Goal: Task Accomplishment & Management: Manage account settings

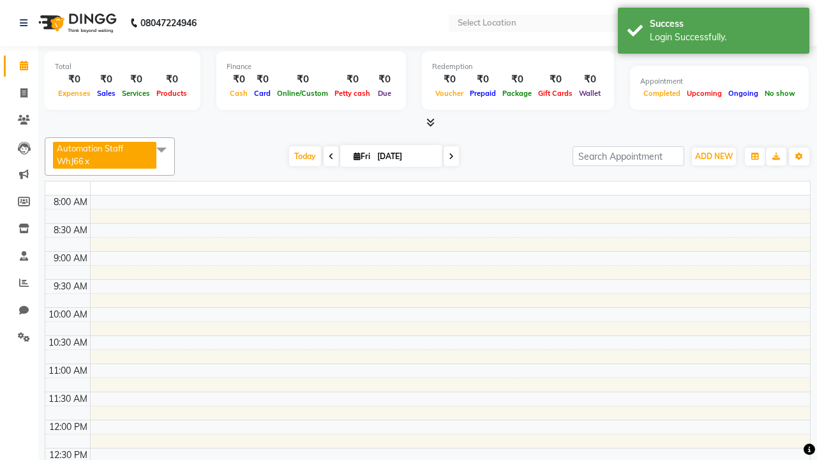
select select "en"
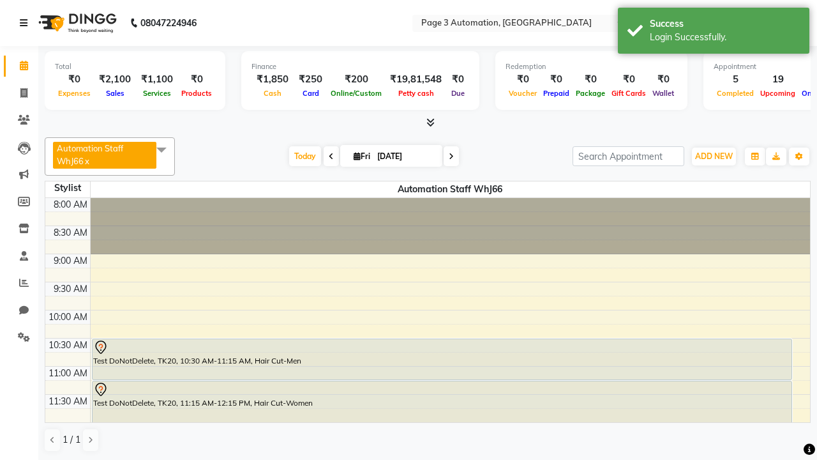
click at [26, 23] on icon at bounding box center [24, 23] width 8 height 9
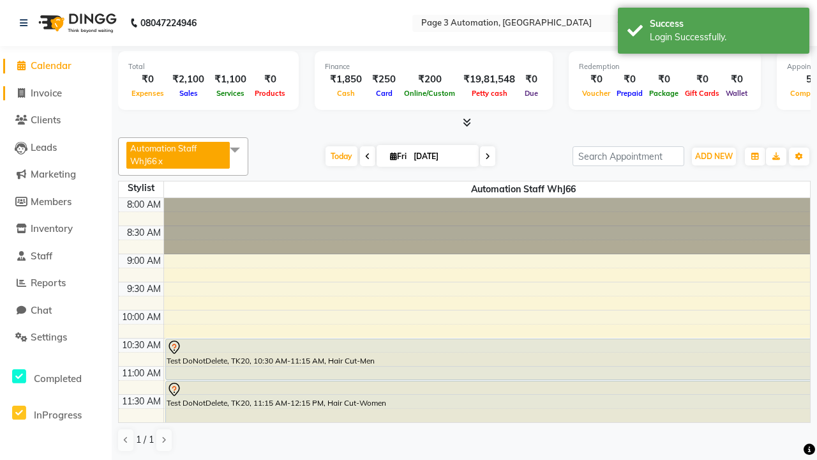
click at [56, 93] on span "Invoice" at bounding box center [46, 93] width 31 height 12
select select "service"
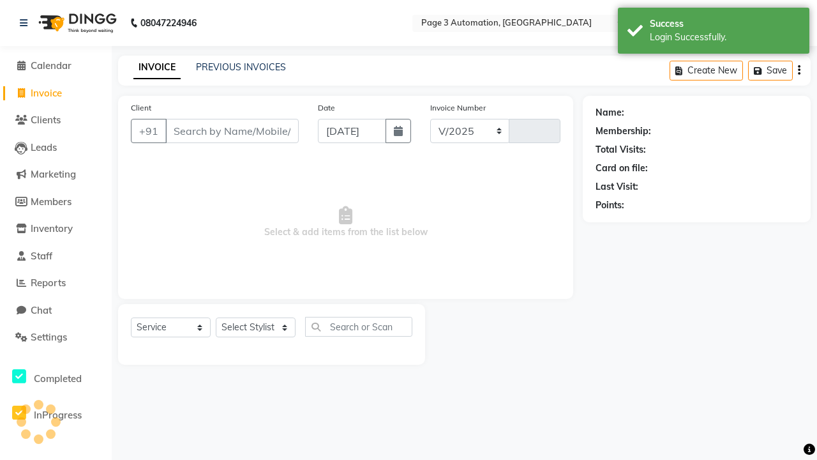
select select "2774"
type input "10114"
click at [26, 23] on icon at bounding box center [24, 23] width 8 height 9
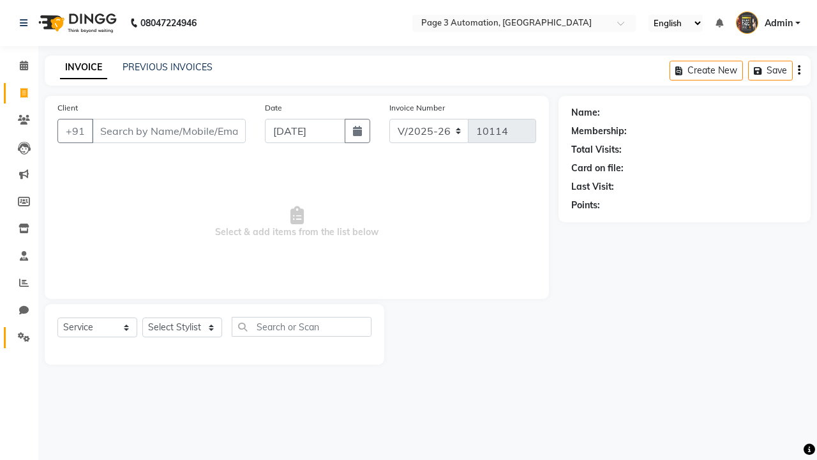
click at [19, 337] on icon at bounding box center [24, 337] width 12 height 10
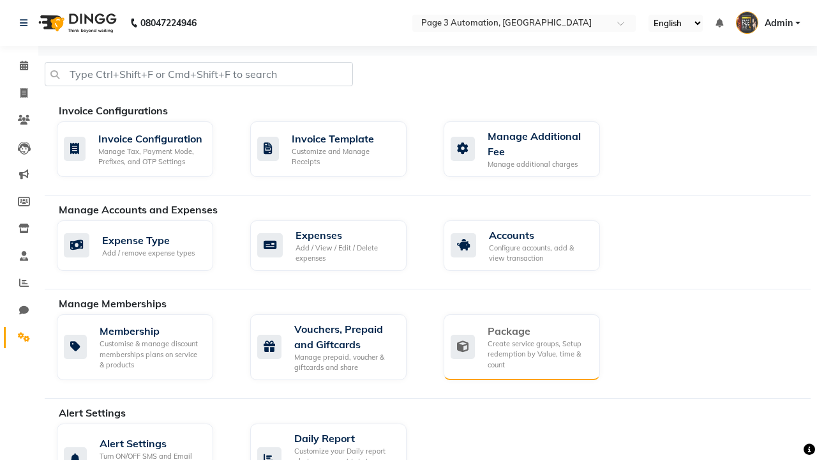
click at [538, 331] on div "Package" at bounding box center [539, 330] width 102 height 15
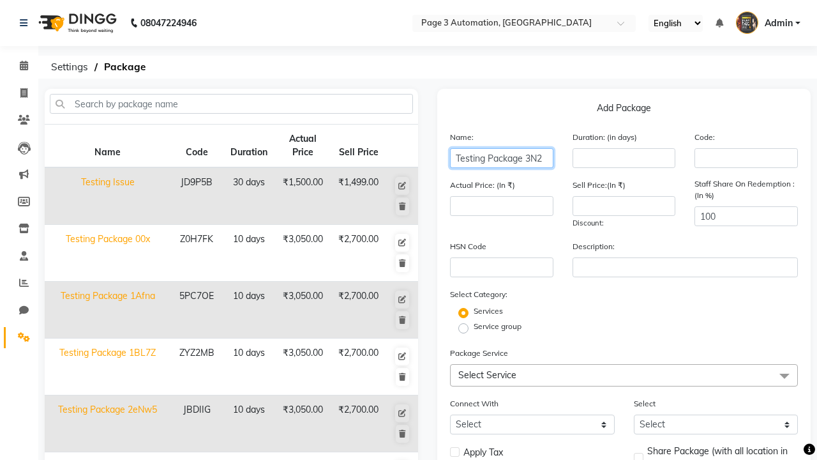
type input "Testing Package 3N2"
type input "10"
type input "3050"
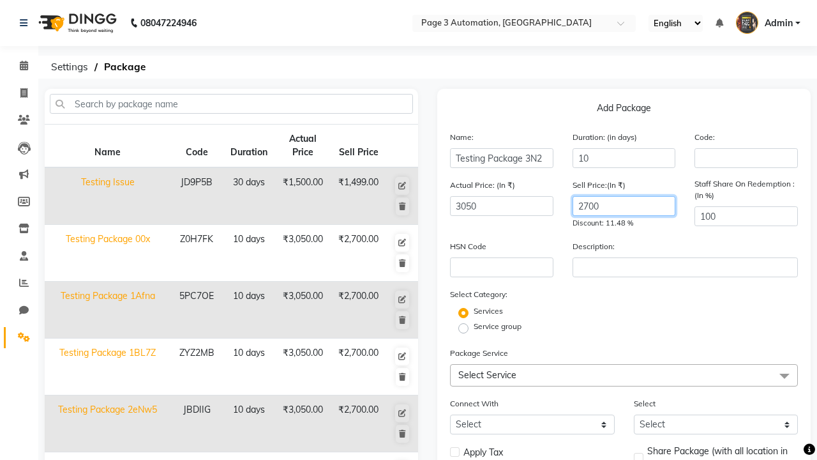
type input "2700"
click at [624, 375] on span "Select Service" at bounding box center [624, 375] width 348 height 22
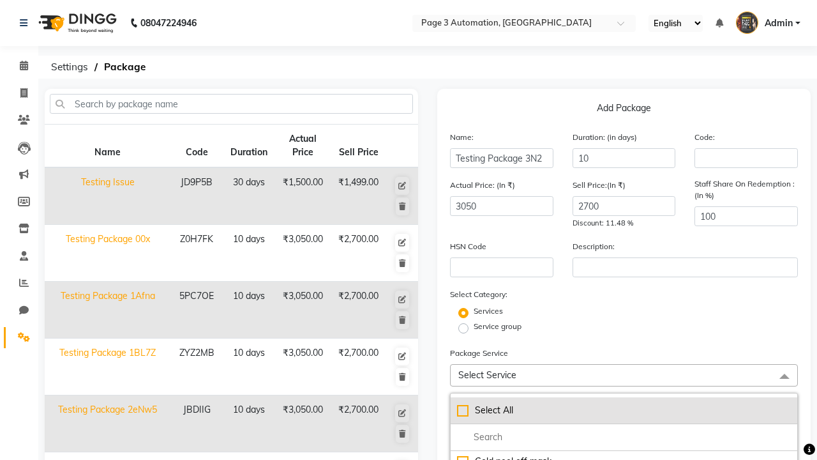
click at [624, 410] on div "Select All" at bounding box center [624, 409] width 334 height 13
checkbox input "true"
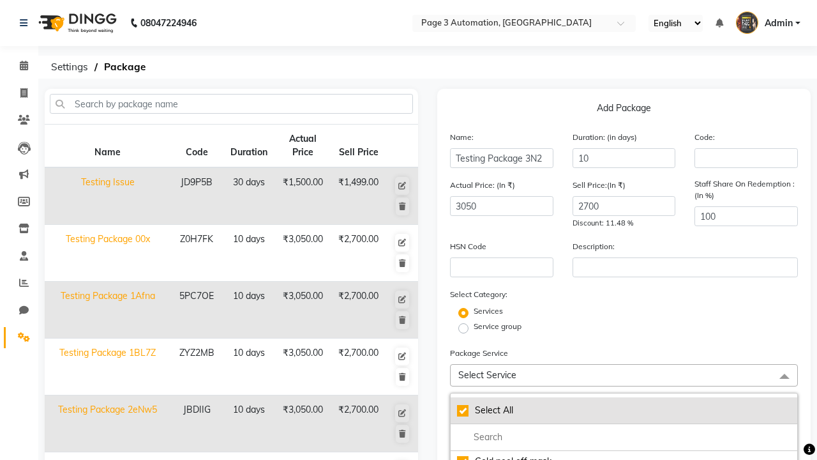
checkbox input "true"
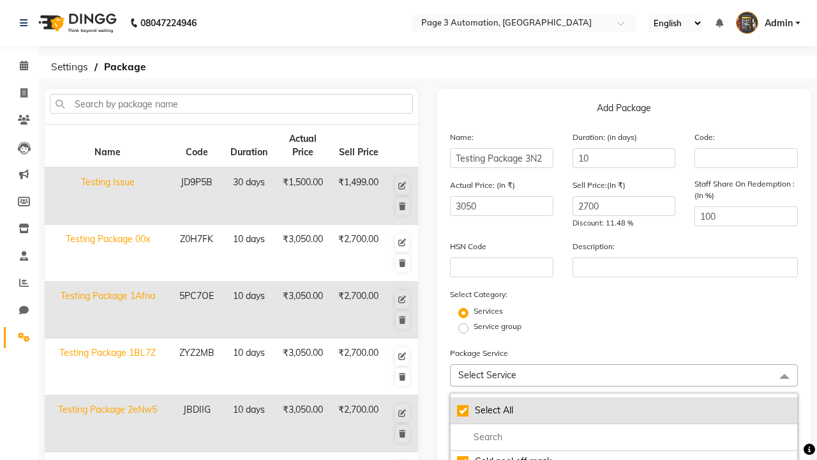
checkbox input "true"
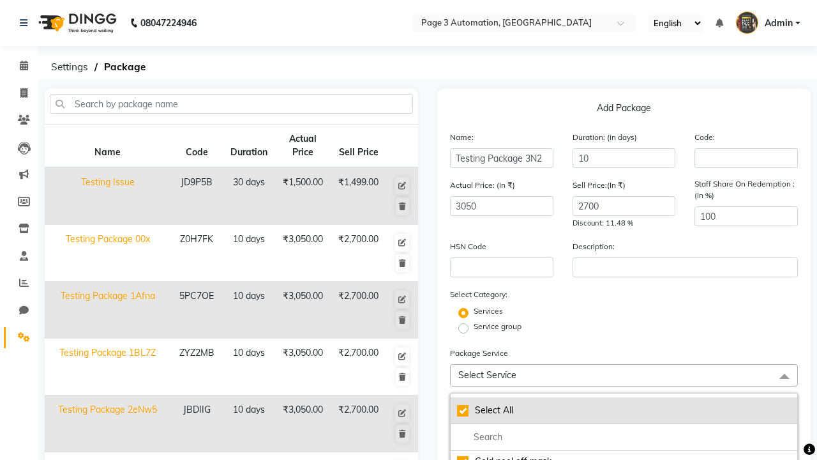
checkbox input "true"
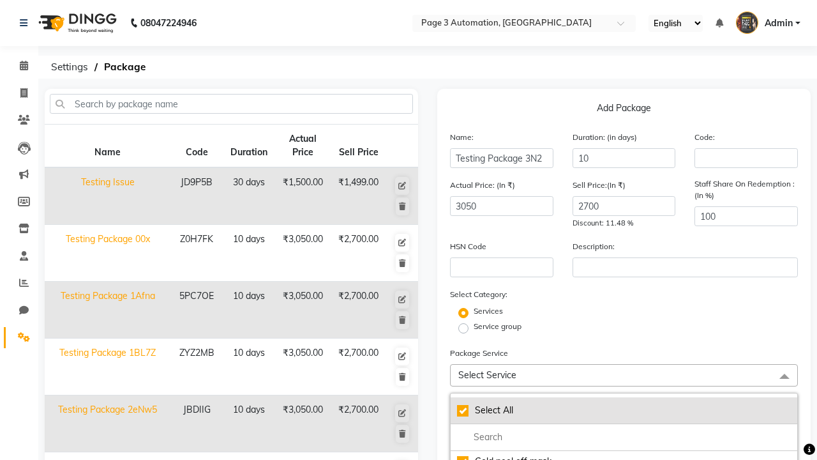
checkbox input "true"
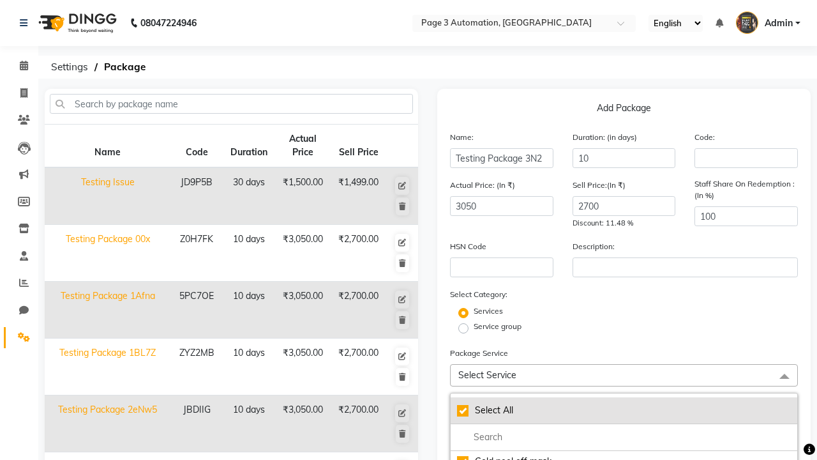
checkbox input "true"
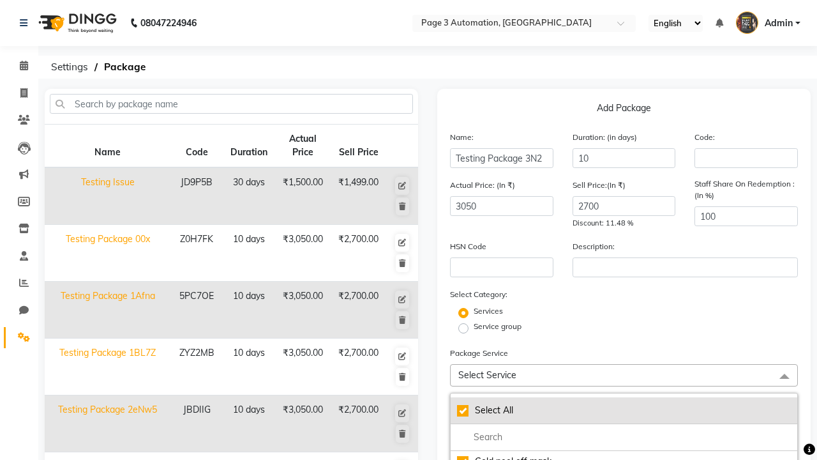
checkbox input "true"
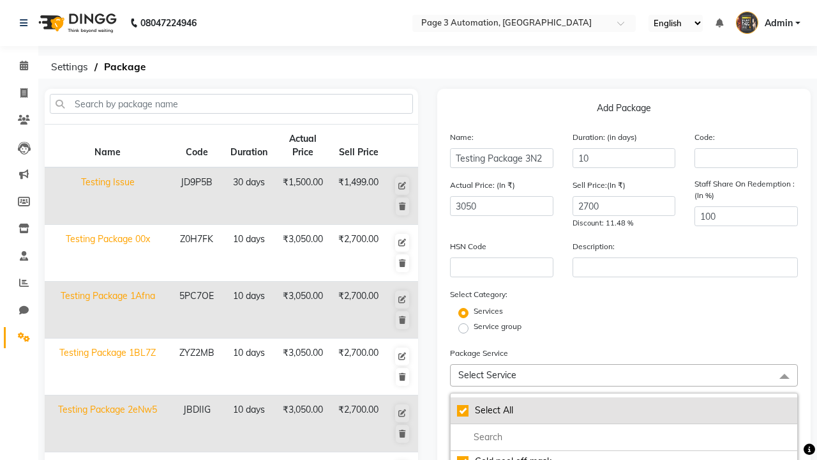
checkbox input "true"
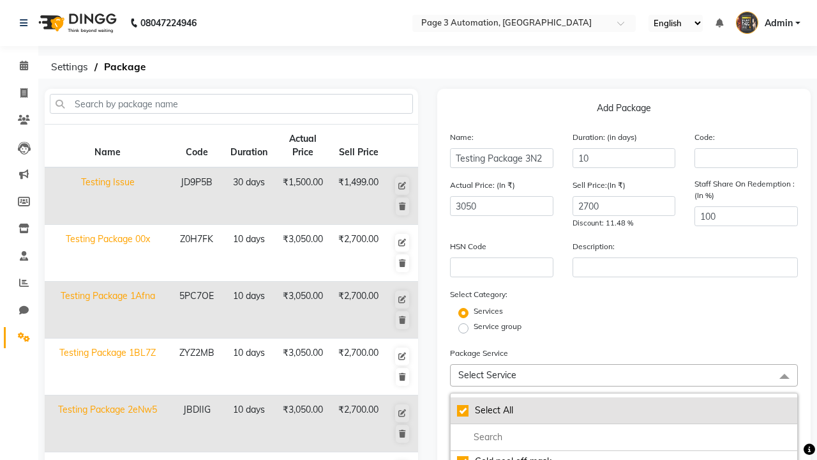
checkbox input "true"
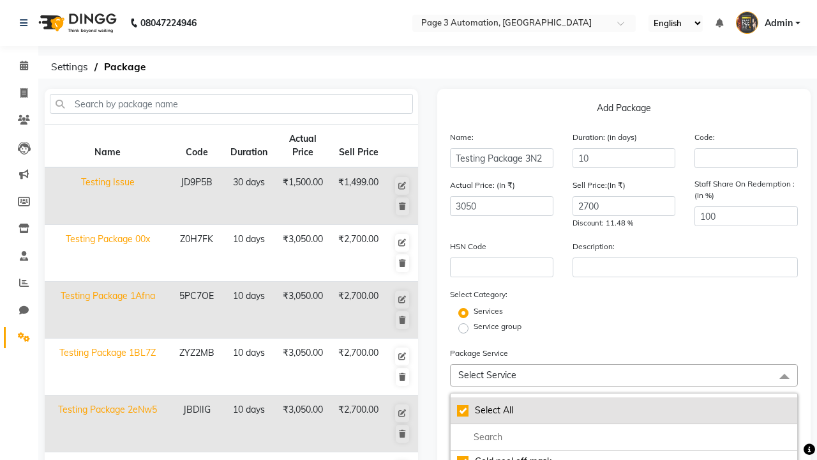
checkbox input "true"
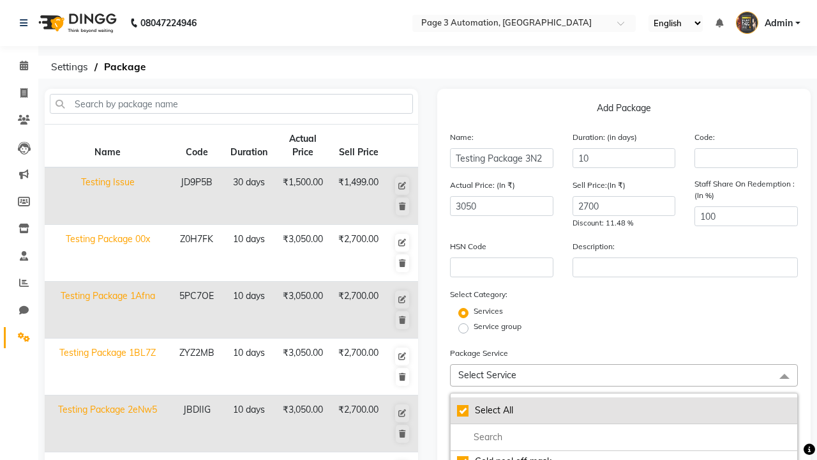
checkbox input "true"
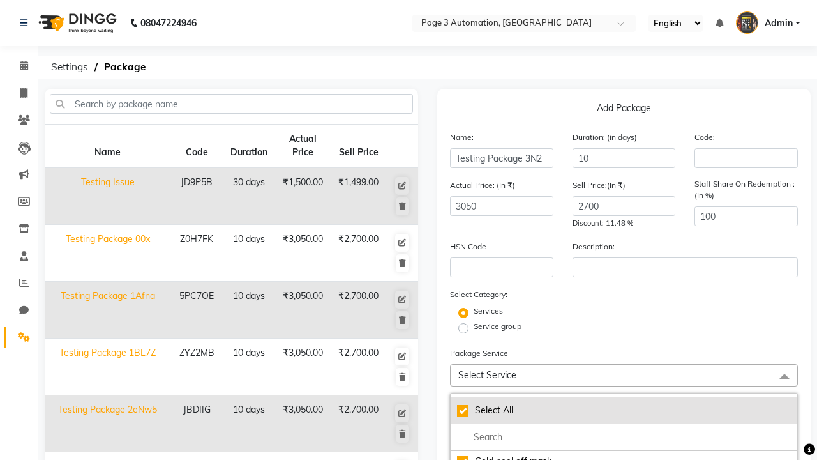
checkbox input "true"
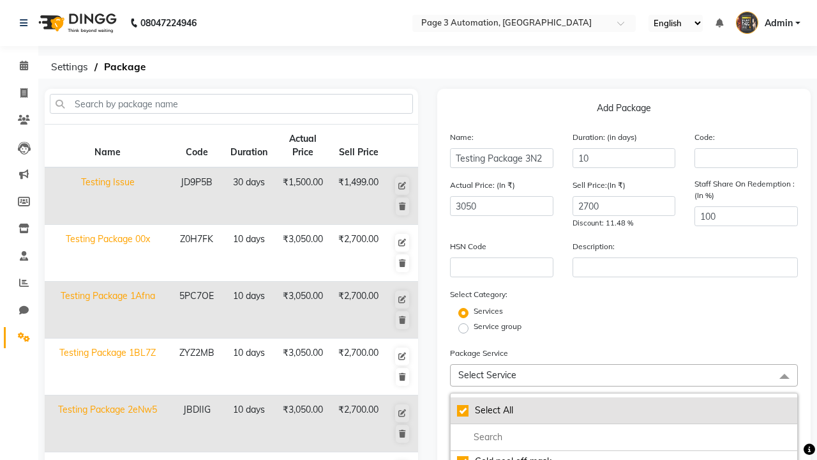
checkbox input "true"
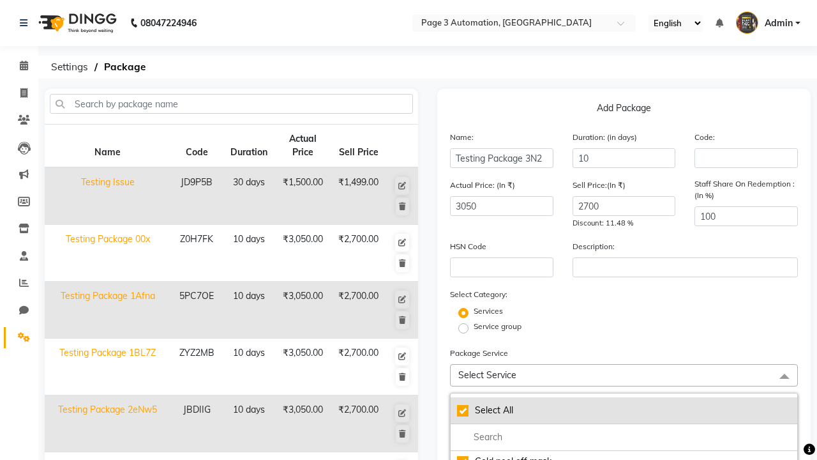
checkbox input "true"
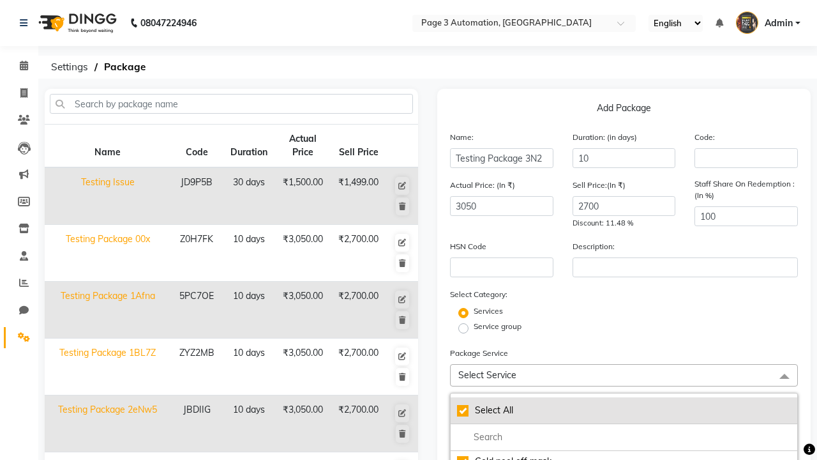
checkbox input "true"
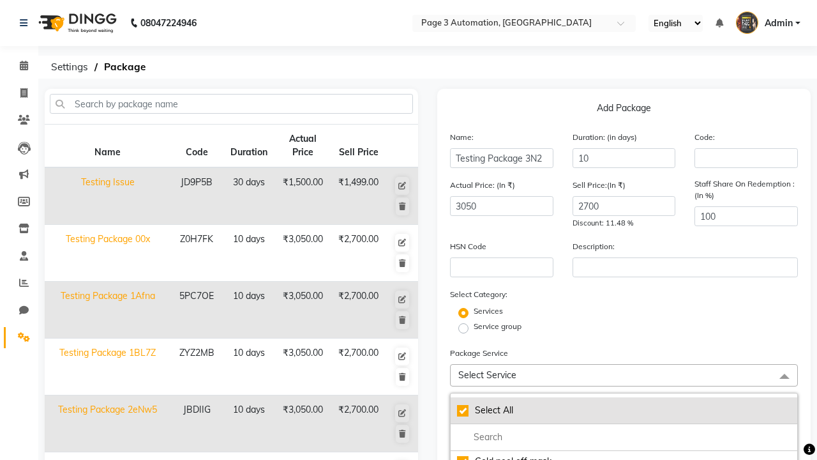
checkbox input "true"
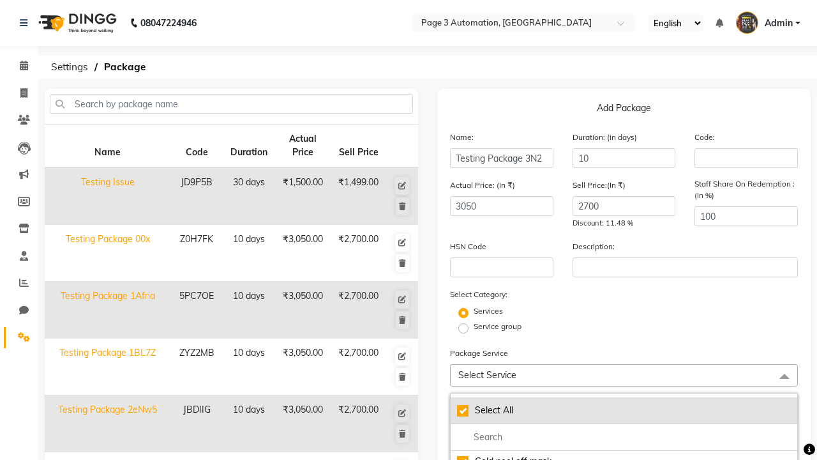
checkbox input "true"
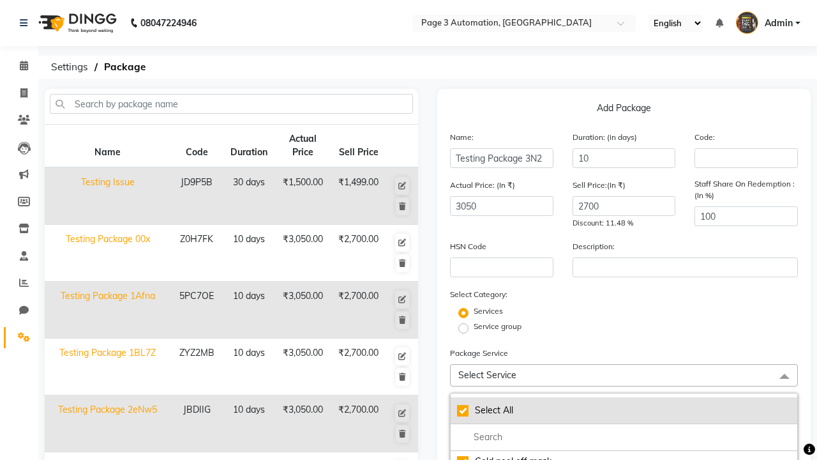
checkbox input "true"
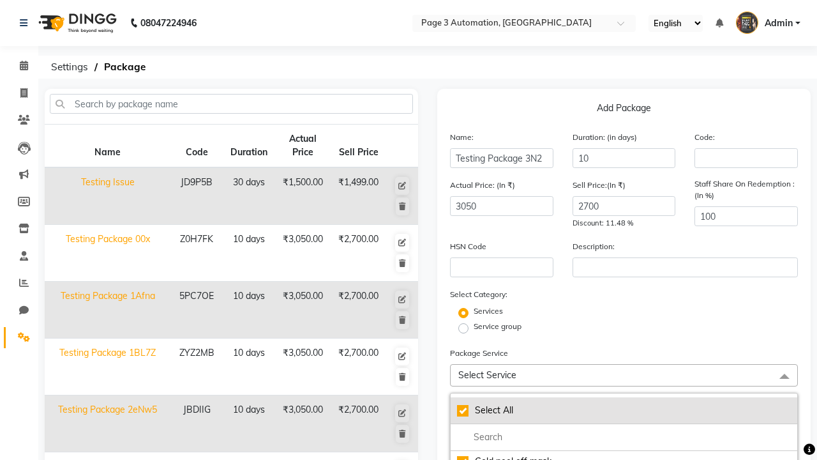
checkbox input "true"
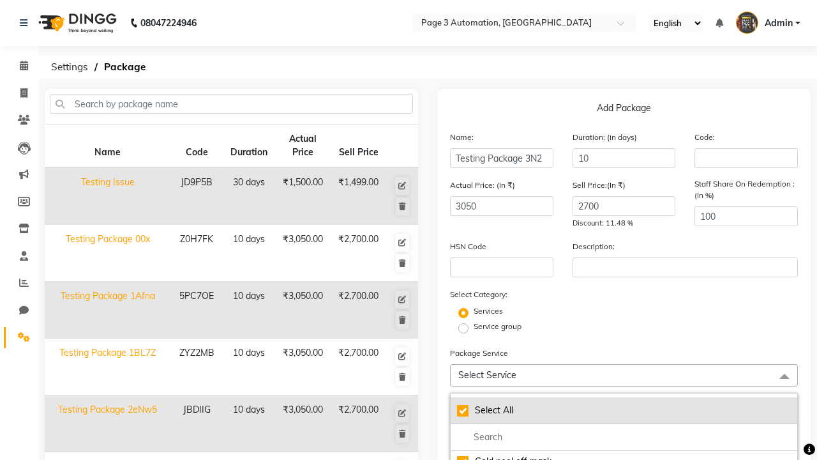
checkbox input "true"
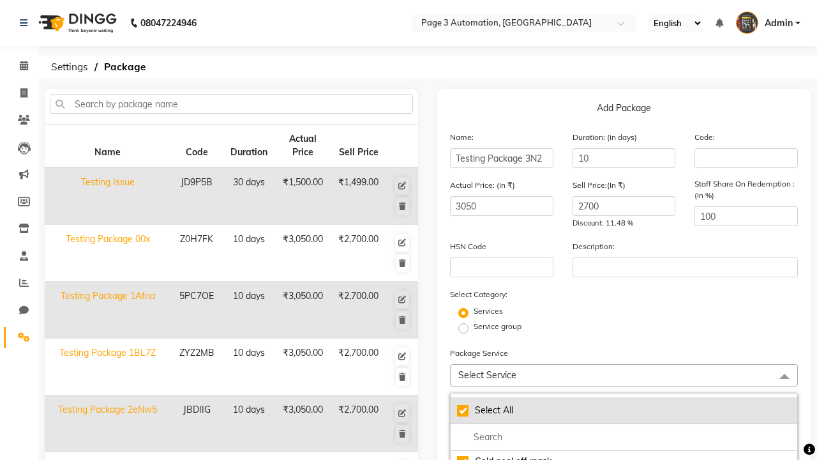
checkbox input "true"
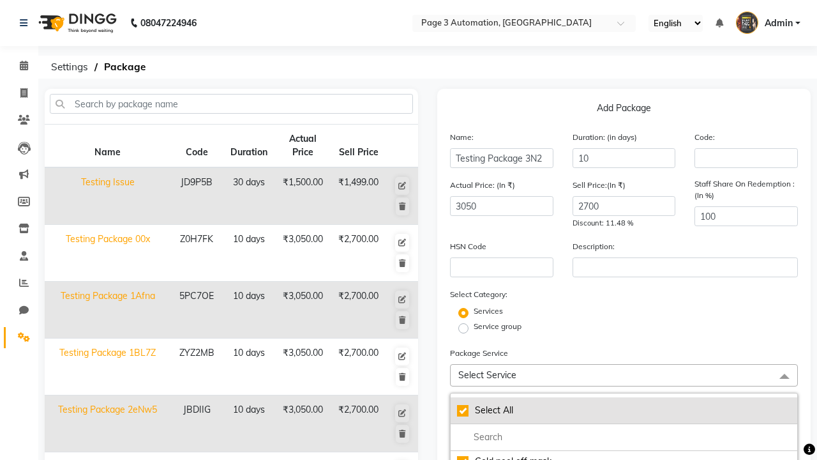
checkbox input "true"
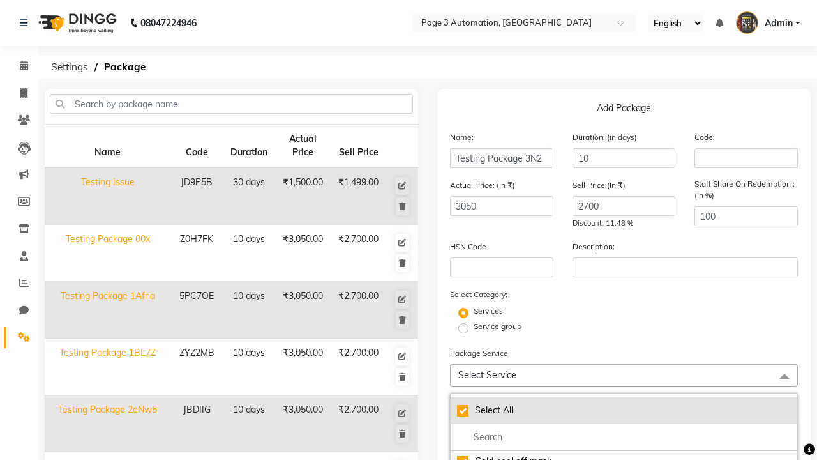
checkbox input "true"
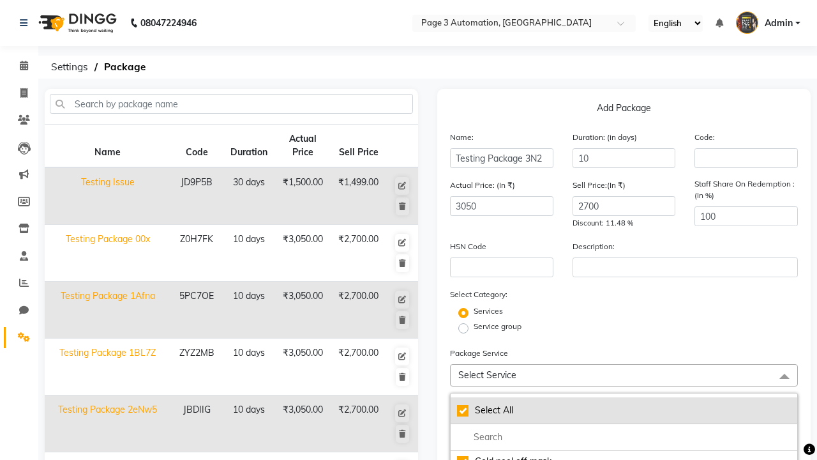
checkbox input "true"
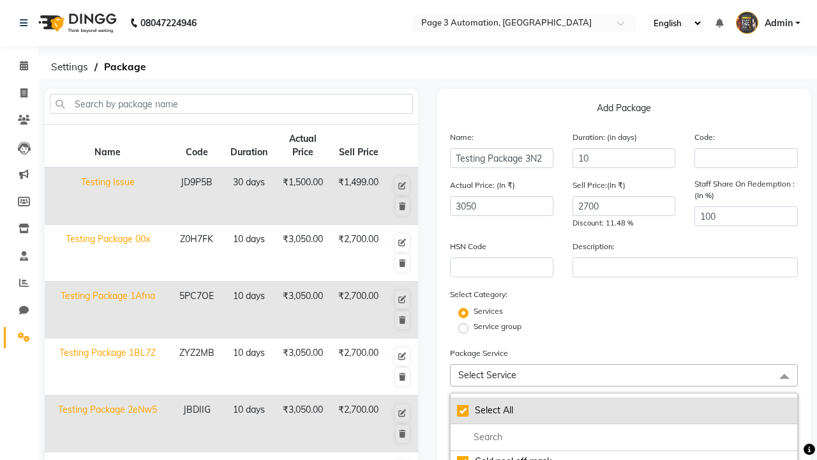
checkbox input "true"
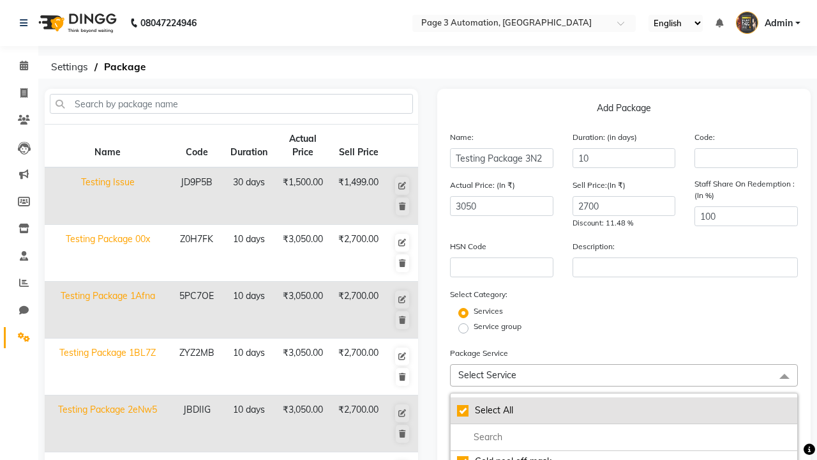
checkbox input "true"
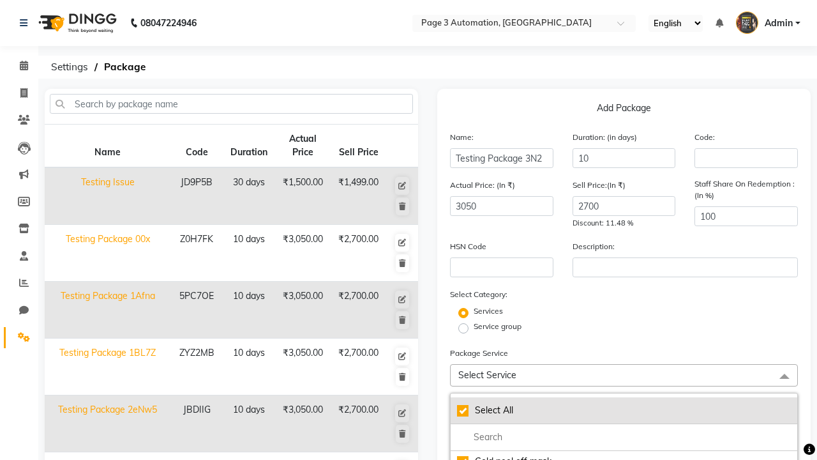
checkbox input "true"
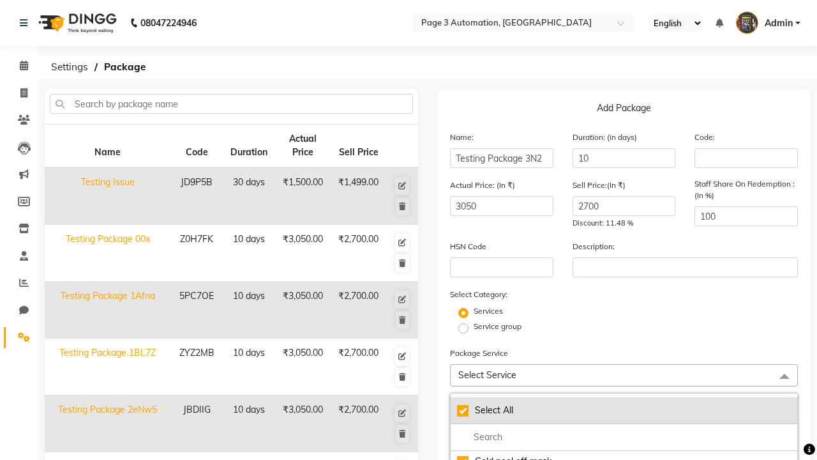
checkbox input "true"
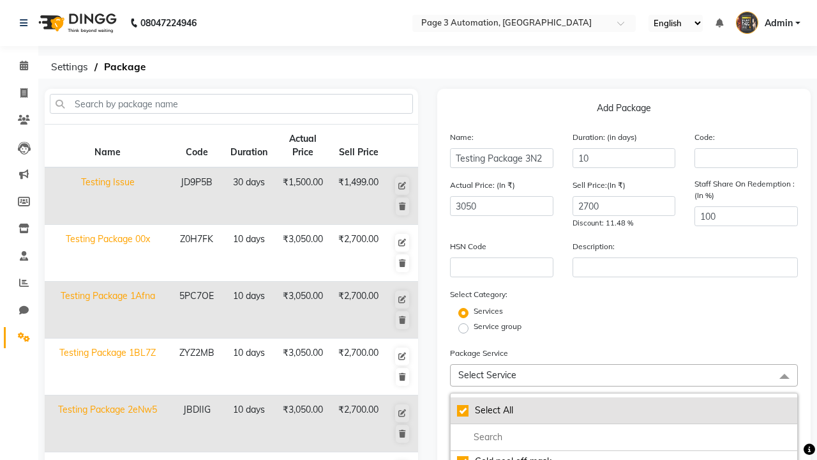
checkbox input "true"
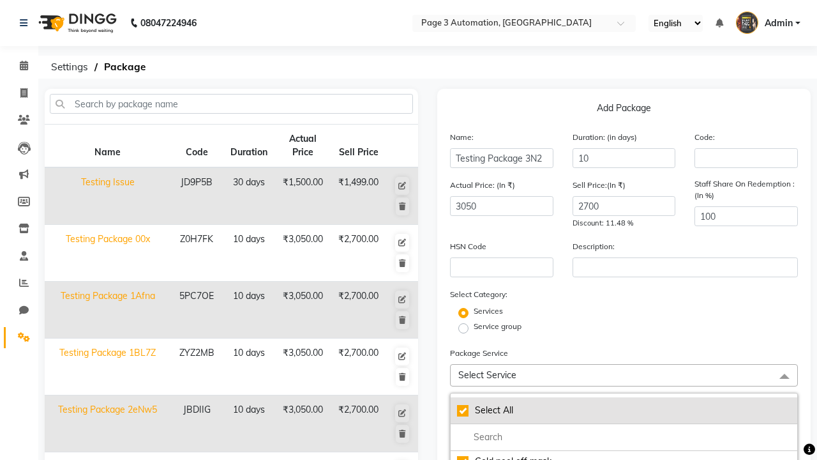
checkbox input "true"
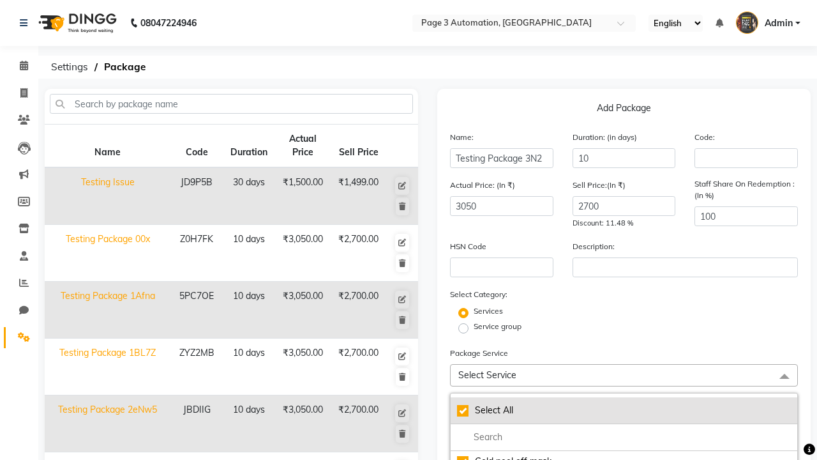
checkbox input "true"
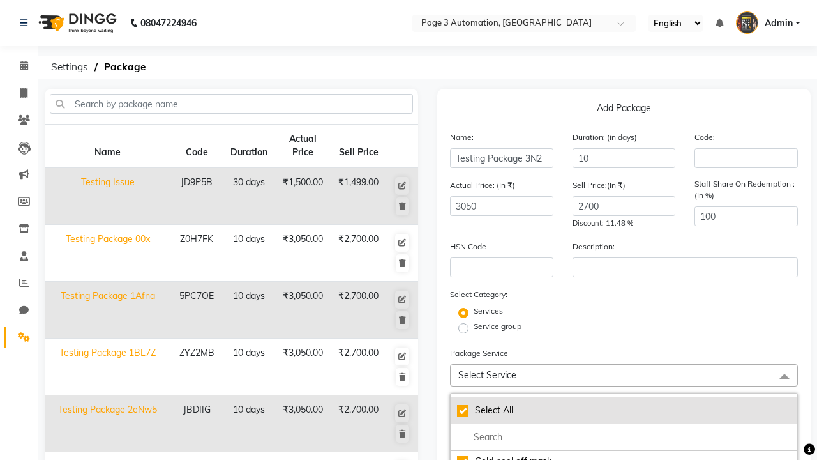
checkbox input "true"
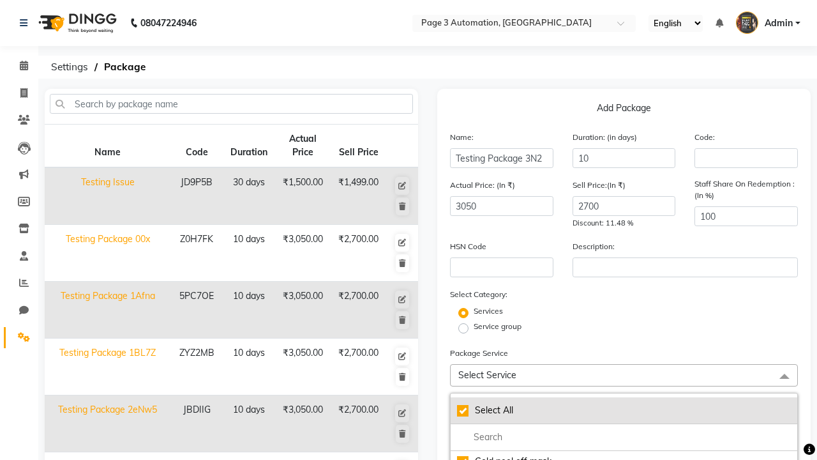
checkbox input "true"
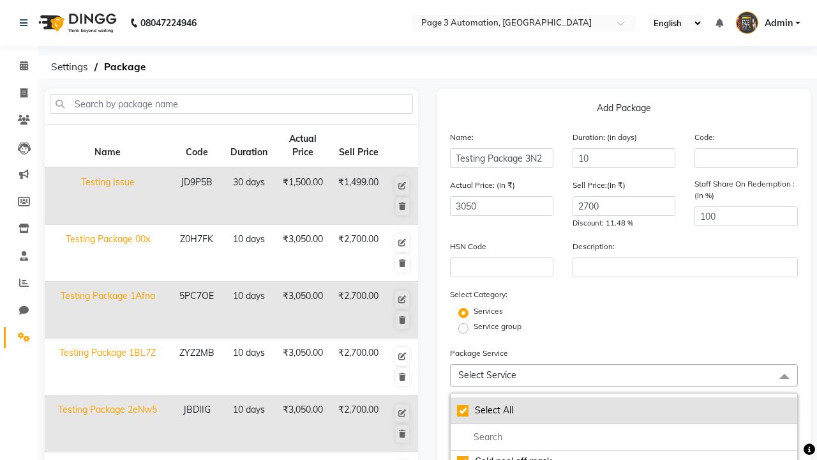
checkbox input "true"
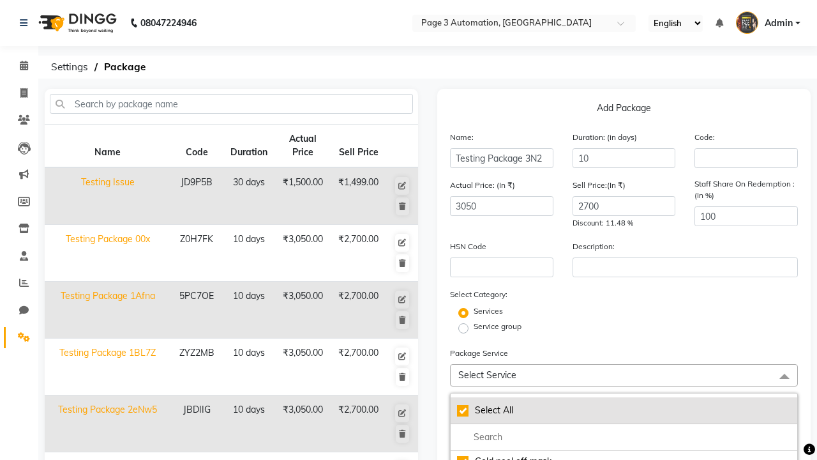
checkbox input "true"
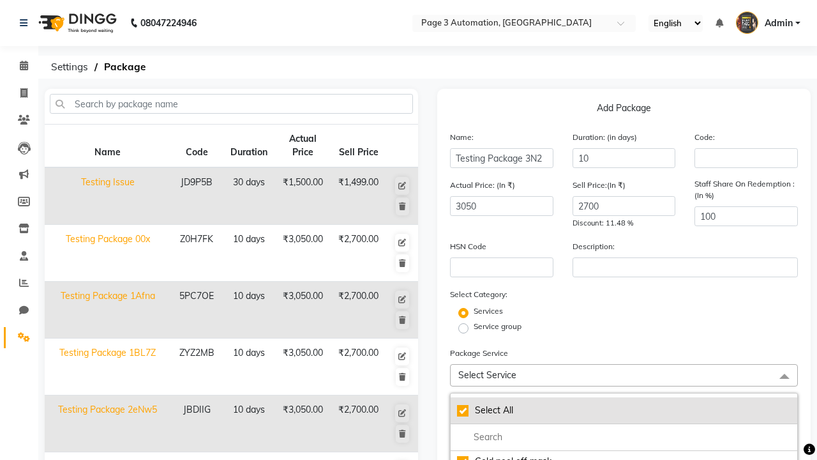
checkbox input "true"
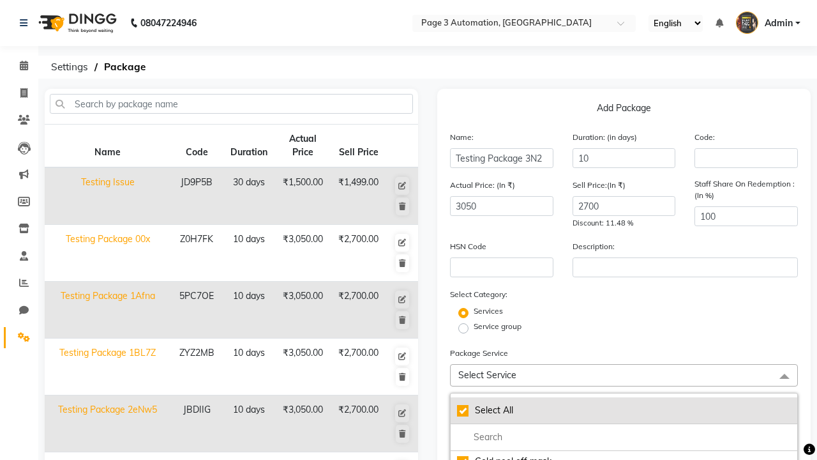
checkbox input "true"
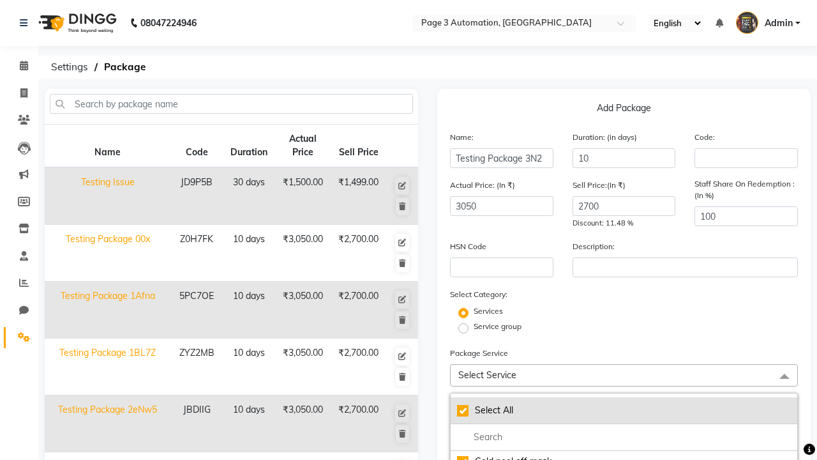
checkbox input "true"
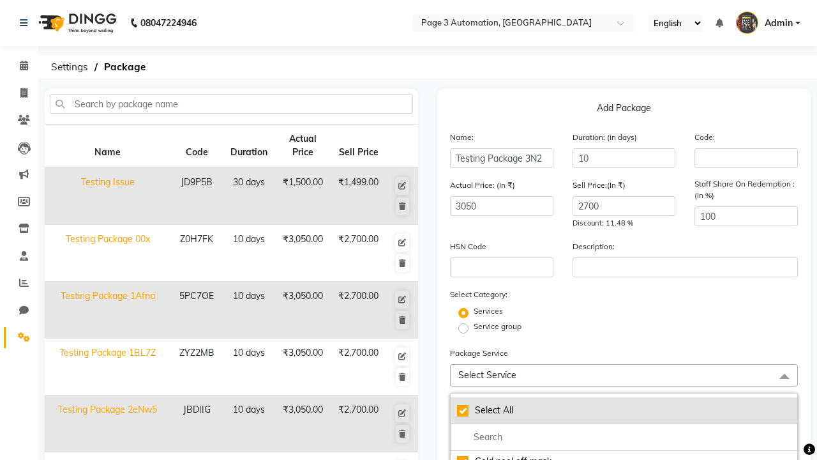
checkbox input "true"
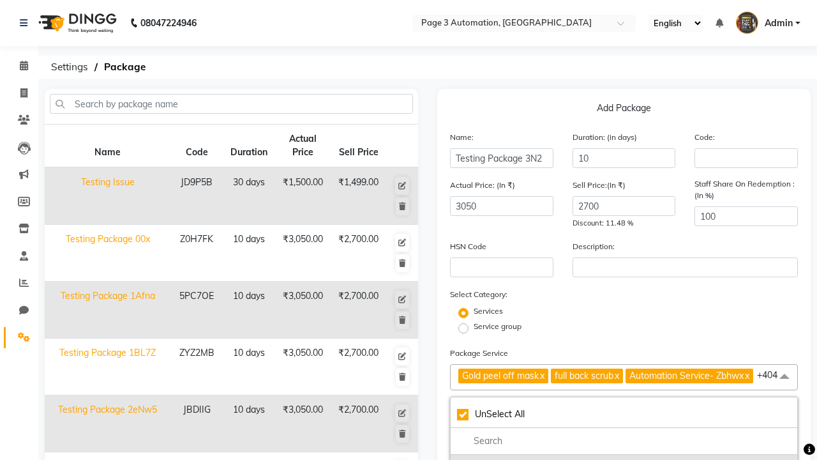
click at [624, 458] on div "Gold peel off mask" at bounding box center [624, 464] width 334 height 13
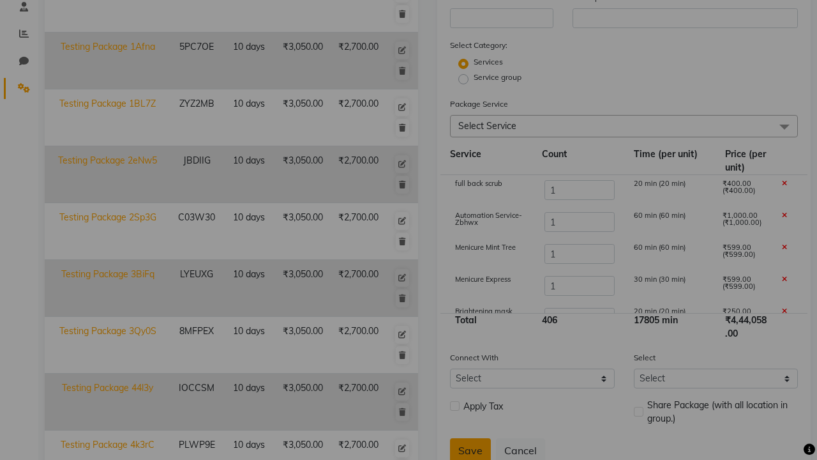
scroll to position [336, 0]
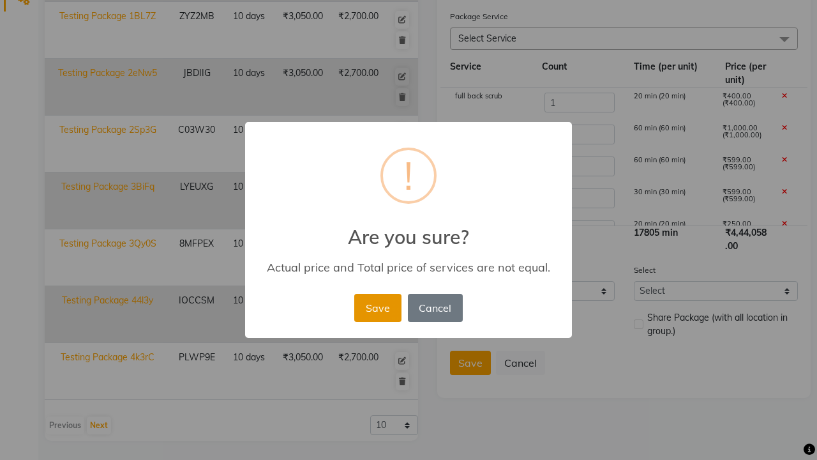
click at [377, 307] on button "Save" at bounding box center [377, 308] width 47 height 28
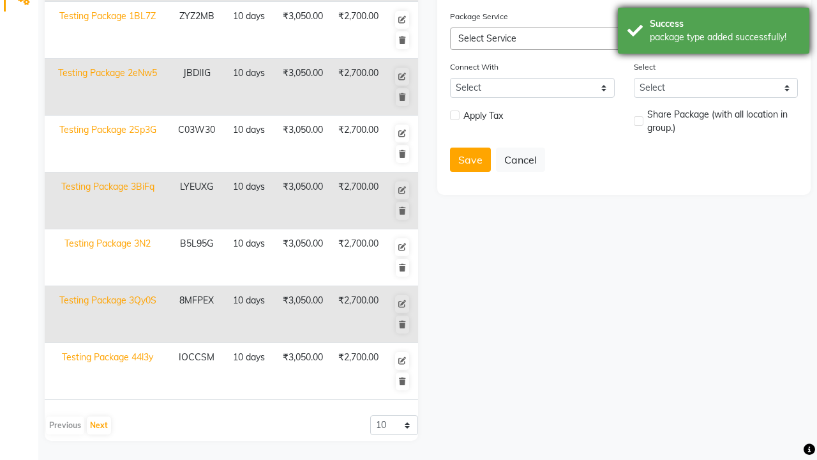
click at [714, 33] on div "package type added successfully!" at bounding box center [725, 37] width 150 height 13
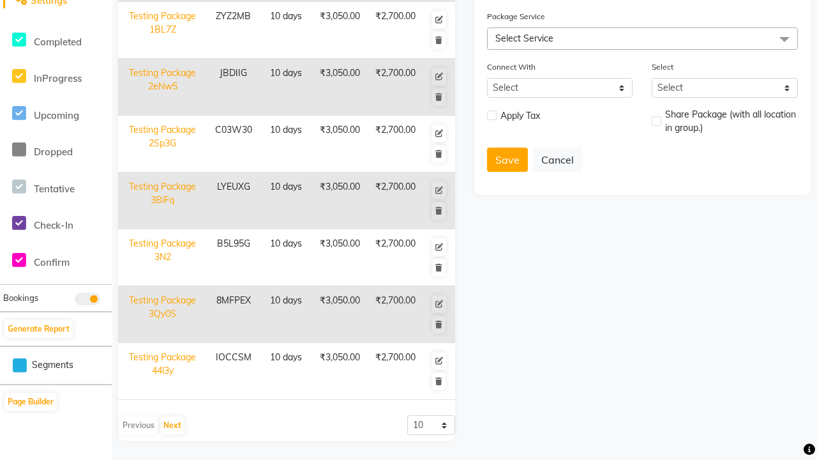
scroll to position [0, 0]
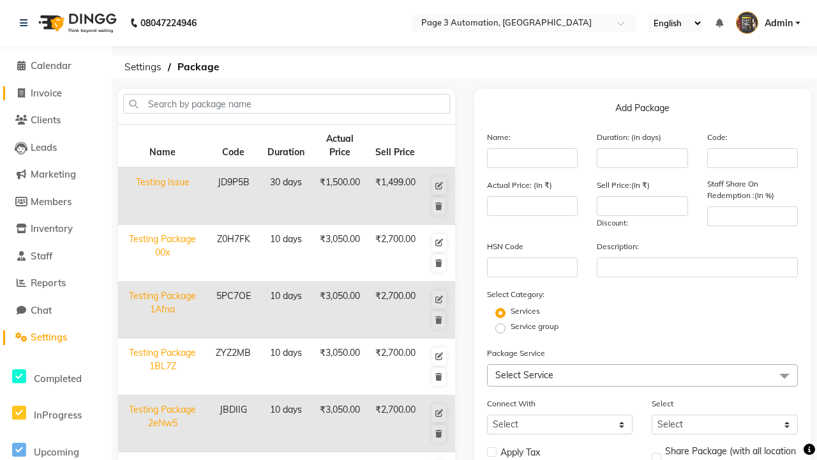
click at [56, 93] on span "Invoice" at bounding box center [46, 93] width 31 height 12
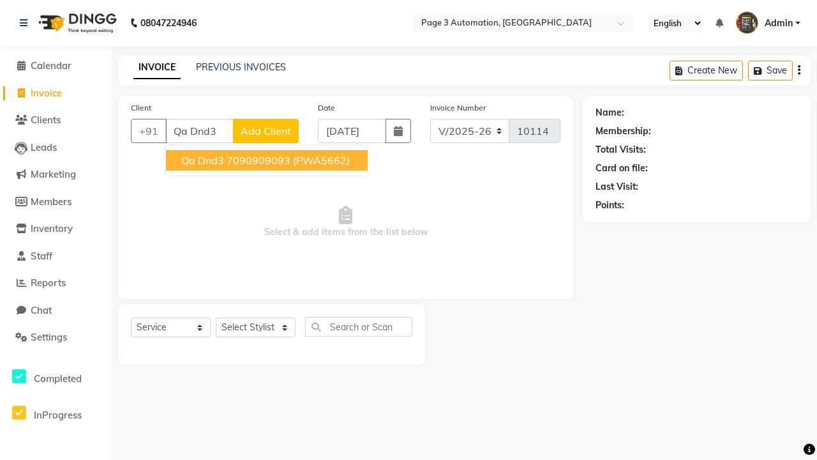
click at [268, 160] on ngb-highlight "7090909093" at bounding box center [259, 160] width 64 height 13
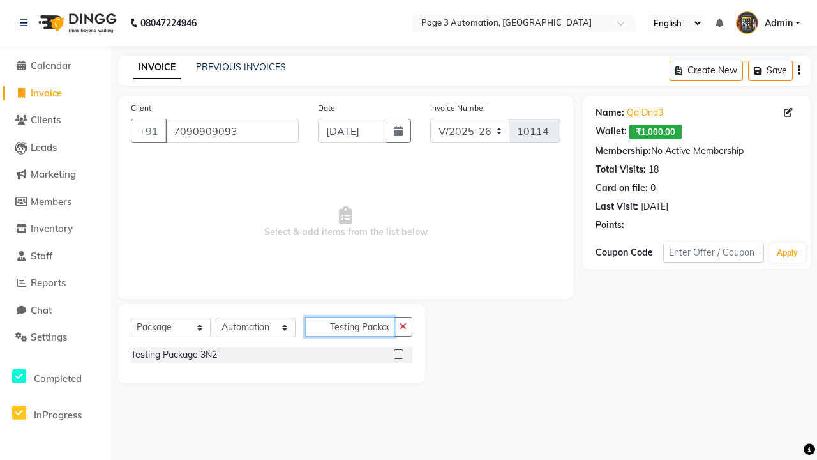
scroll to position [0, 10]
click at [398, 354] on label at bounding box center [399, 354] width 10 height 10
click at [398, 354] on input "checkbox" at bounding box center [398, 354] width 8 height 8
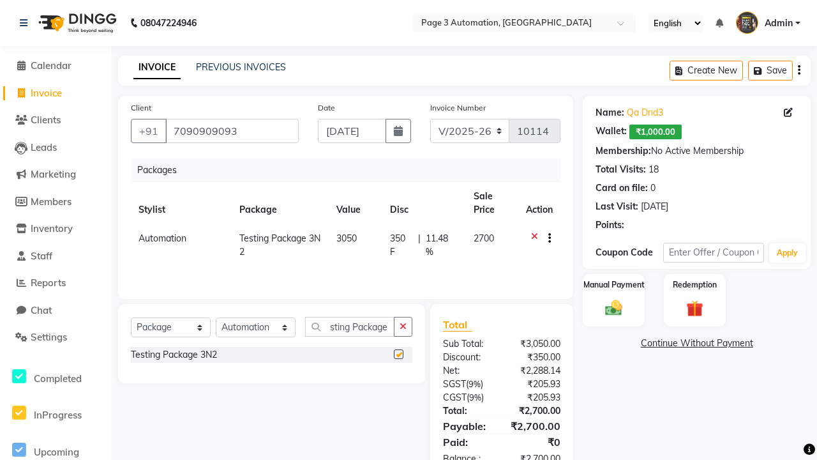
scroll to position [0, 0]
click at [613, 285] on label "Manual Payment" at bounding box center [614, 284] width 64 height 12
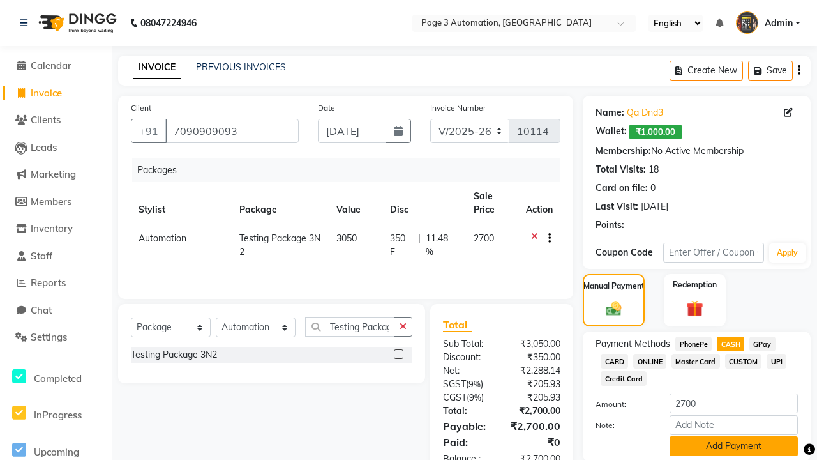
click at [733, 446] on button "Add Payment" at bounding box center [734, 446] width 128 height 20
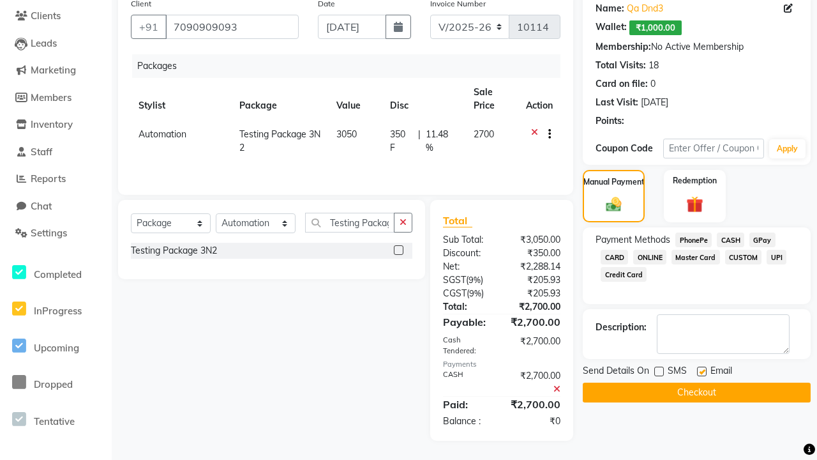
click at [702, 371] on label at bounding box center [702, 371] width 10 height 10
click at [702, 371] on input "checkbox" at bounding box center [701, 372] width 8 height 8
click at [696, 392] on button "Checkout" at bounding box center [697, 392] width 228 height 20
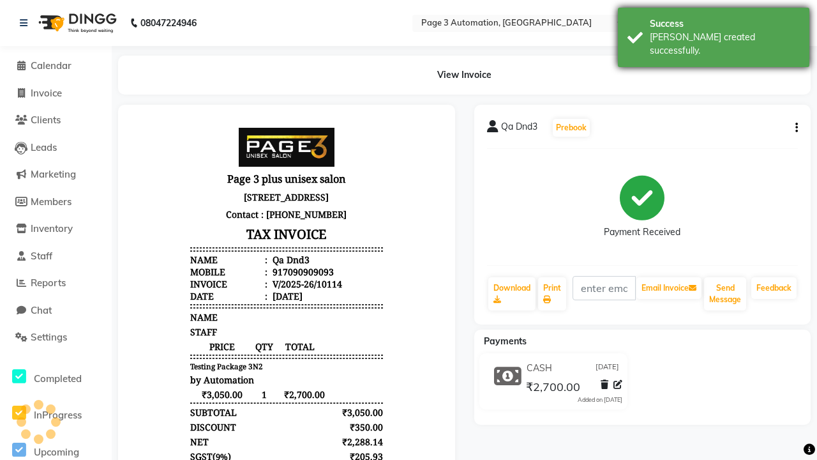
click at [714, 33] on div "[PERSON_NAME] created successfully." at bounding box center [725, 44] width 150 height 27
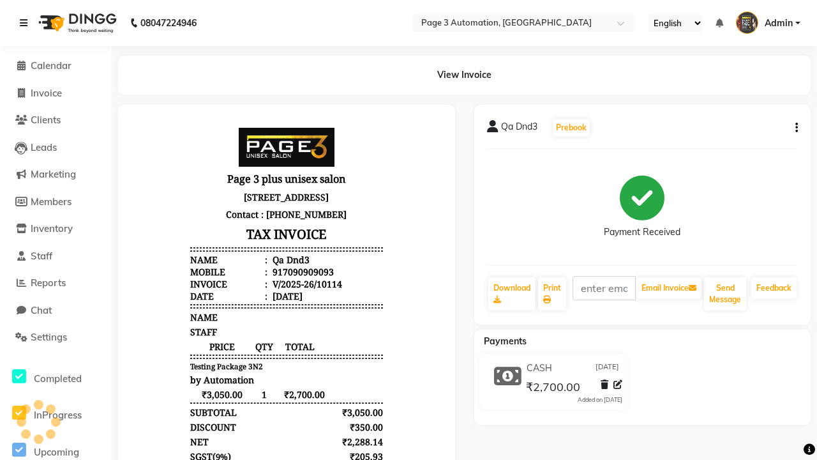
click at [26, 23] on icon at bounding box center [24, 23] width 8 height 9
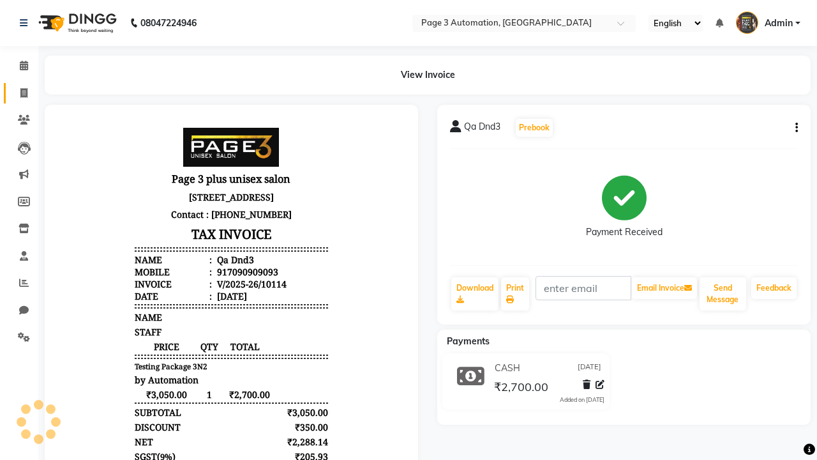
click at [19, 93] on span at bounding box center [24, 93] width 22 height 15
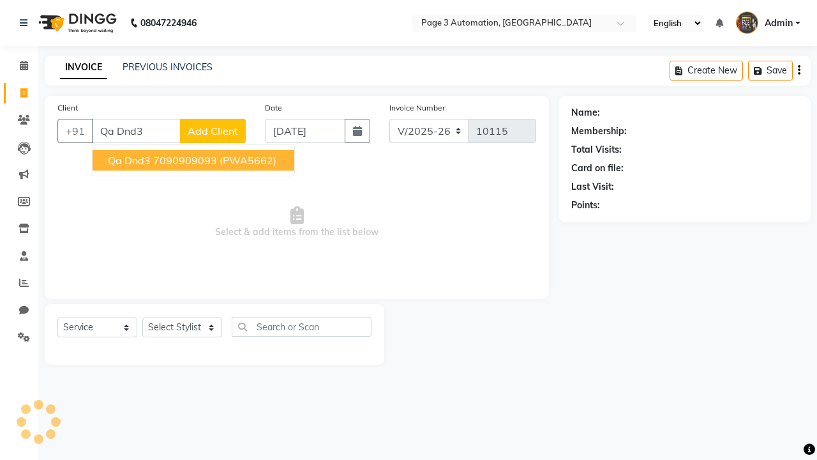
click at [195, 160] on ngb-highlight "7090909093" at bounding box center [185, 160] width 64 height 13
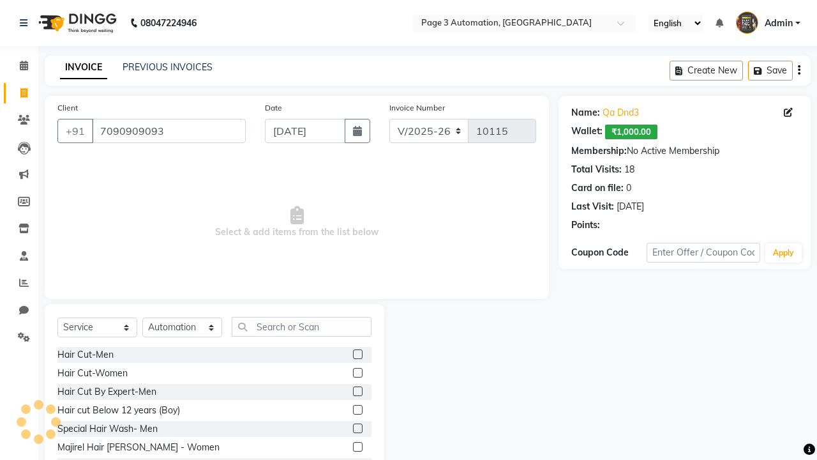
click at [357, 391] on label at bounding box center [358, 391] width 10 height 10
click at [357, 391] on input "checkbox" at bounding box center [357, 391] width 8 height 8
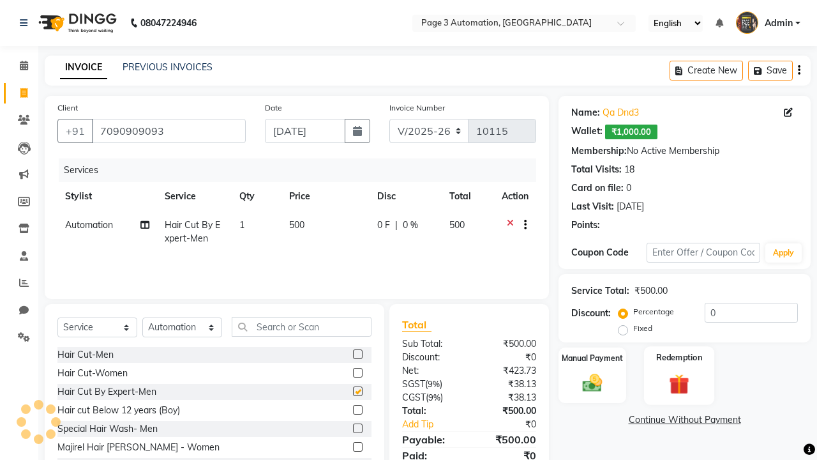
click at [679, 357] on label "Redemption" at bounding box center [679, 357] width 46 height 12
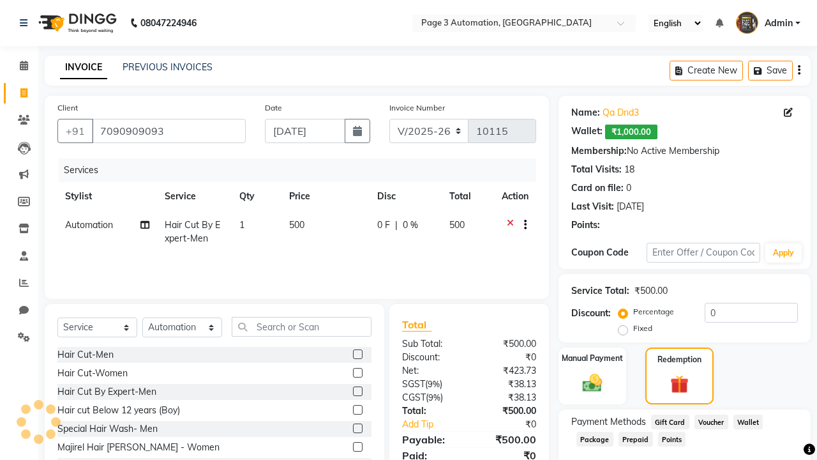
click at [594, 438] on span "Package" at bounding box center [594, 438] width 37 height 15
